Goal: Navigation & Orientation: Find specific page/section

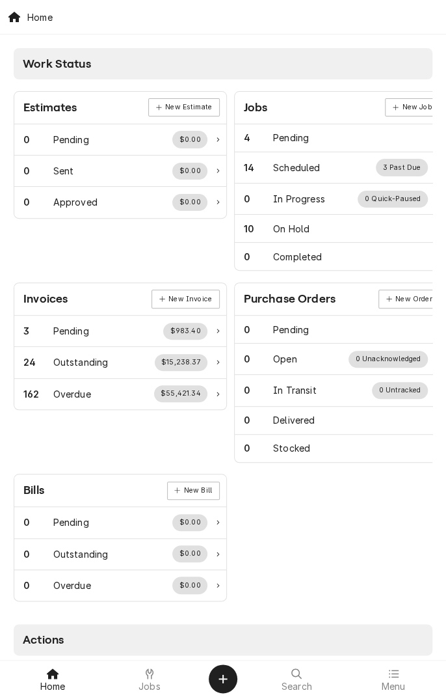
click at [154, 689] on span "Jobs" at bounding box center [150, 686] width 22 height 10
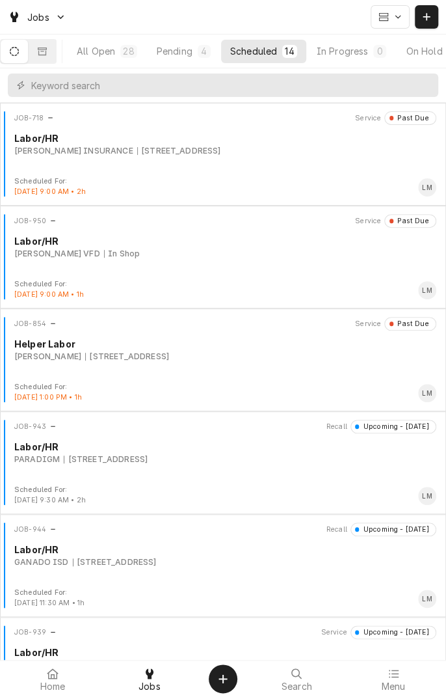
click at [133, 458] on div "[STREET_ADDRESS]" at bounding box center [106, 460] width 84 height 12
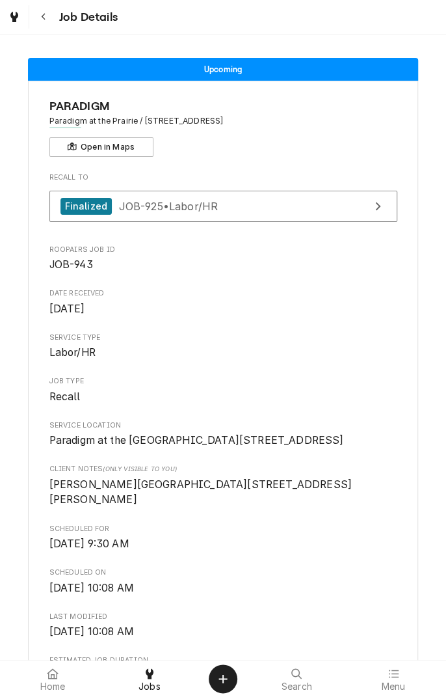
click at [115, 152] on button "Open in Maps" at bounding box center [101, 147] width 104 height 20
